Goal: Task Accomplishment & Management: Use online tool/utility

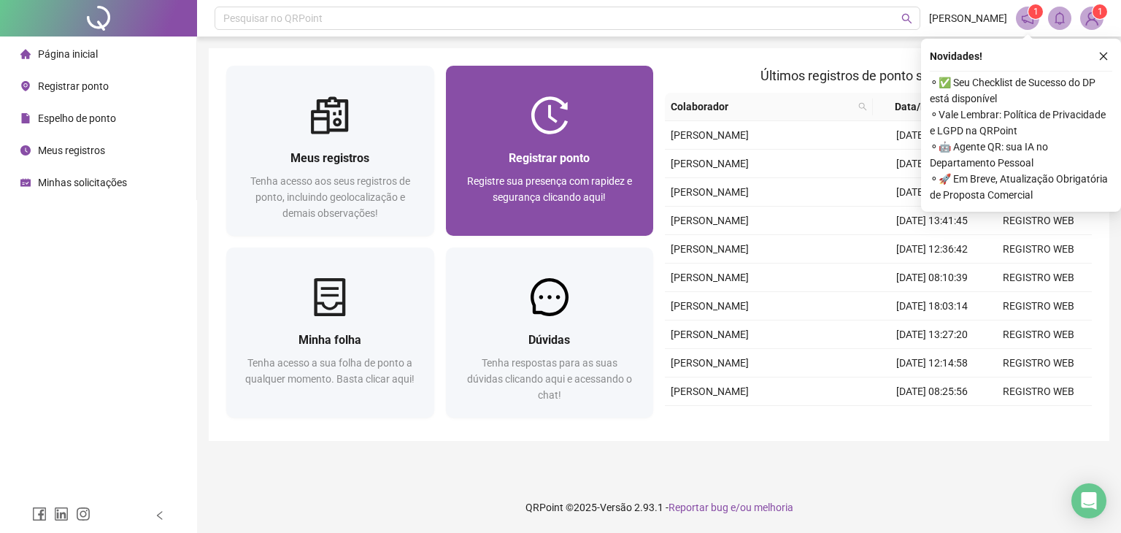
click at [601, 149] on div "Registrar ponto" at bounding box center [549, 158] width 173 height 18
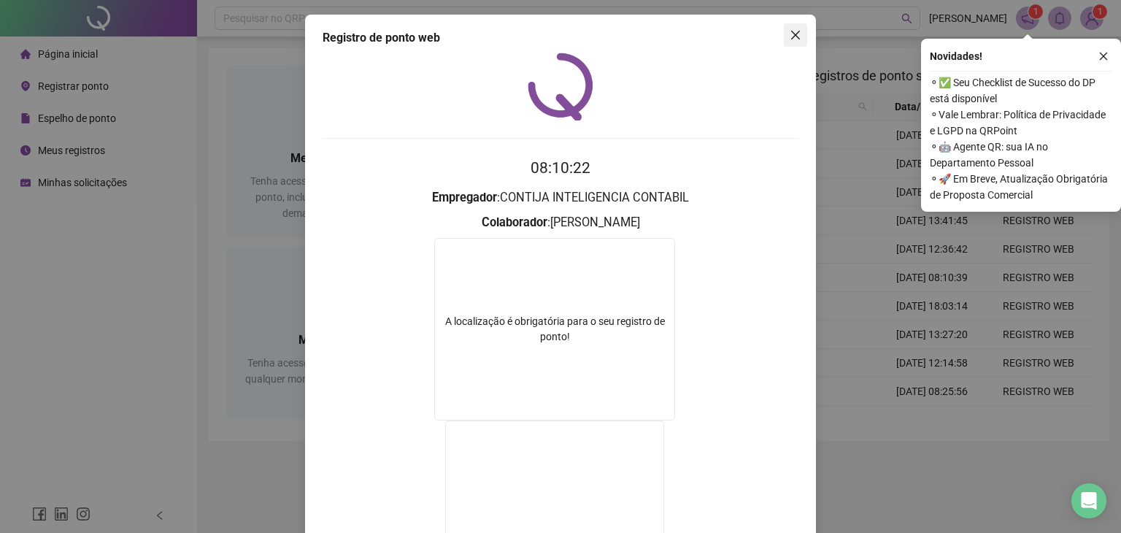
click at [790, 26] on button "Close" at bounding box center [795, 34] width 23 height 23
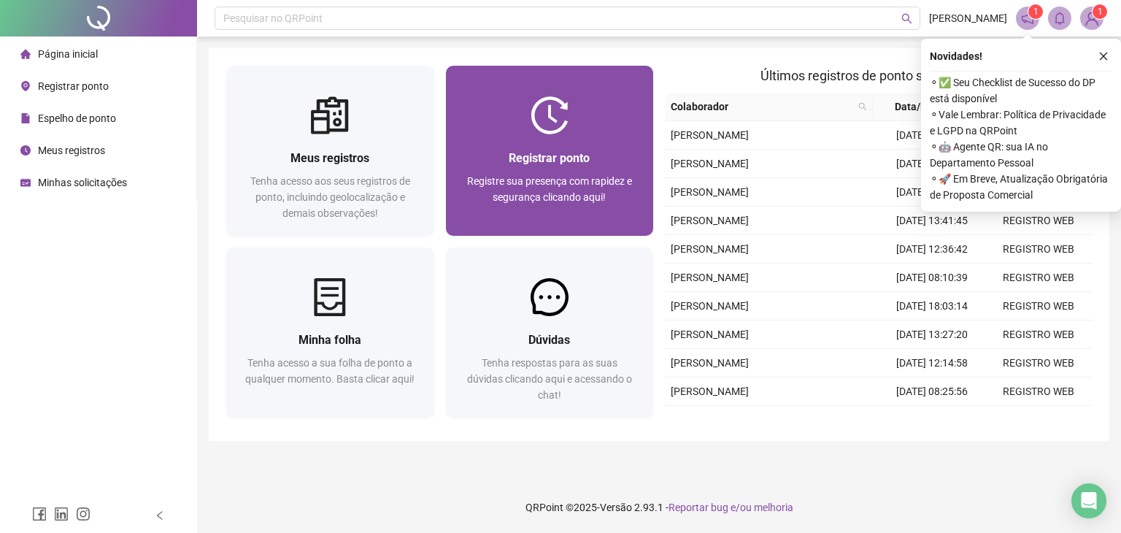
click at [530, 151] on span "Registrar ponto" at bounding box center [549, 158] width 81 height 14
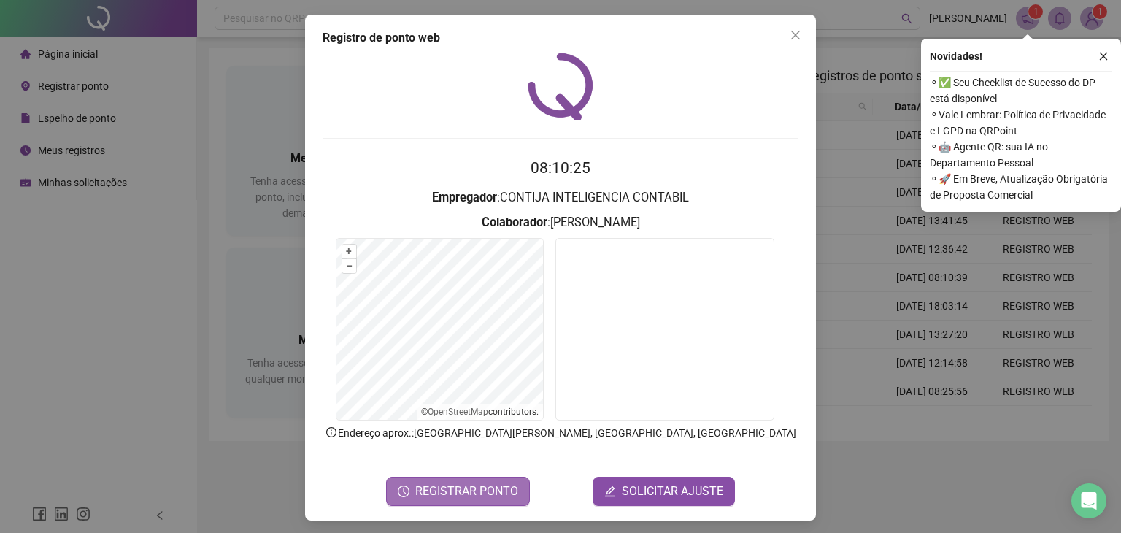
click at [450, 487] on span "REGISTRAR PONTO" at bounding box center [466, 491] width 103 height 18
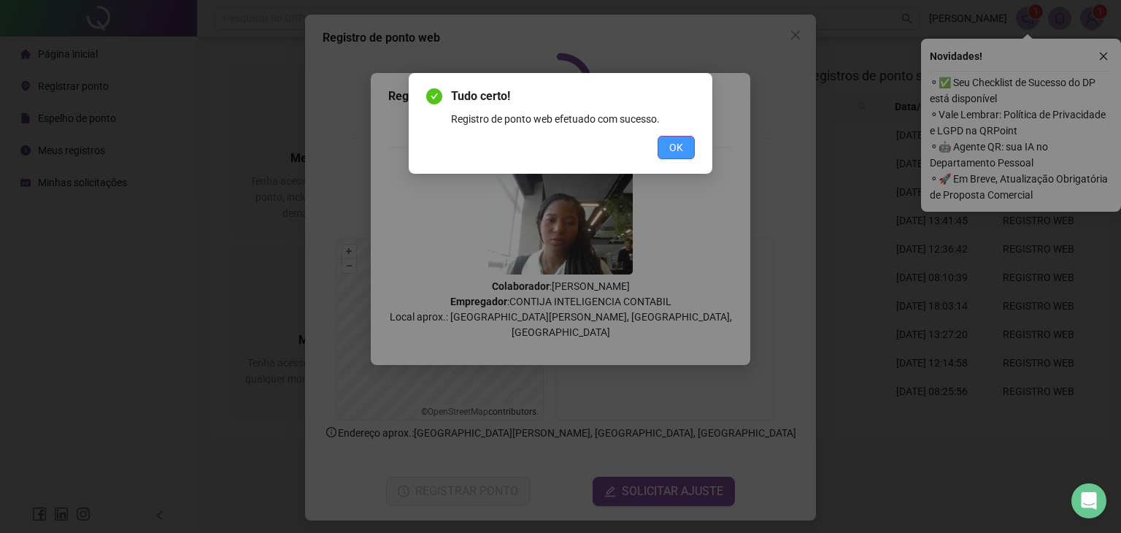
click at [681, 146] on span "OK" at bounding box center [676, 147] width 14 height 16
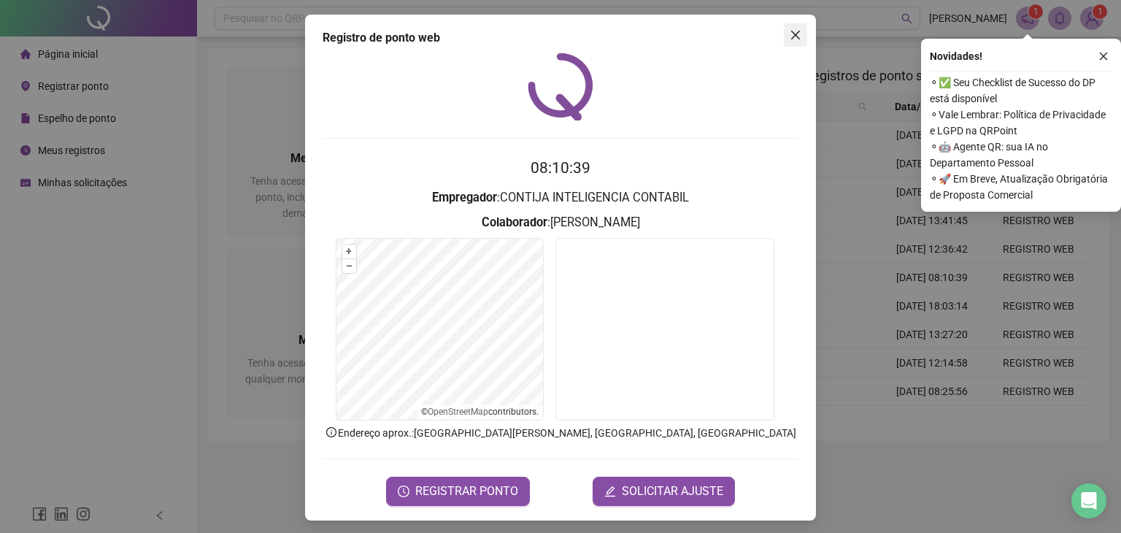
click at [793, 39] on icon "close" at bounding box center [796, 35] width 12 height 12
